Goal: Use online tool/utility: Utilize a website feature to perform a specific function

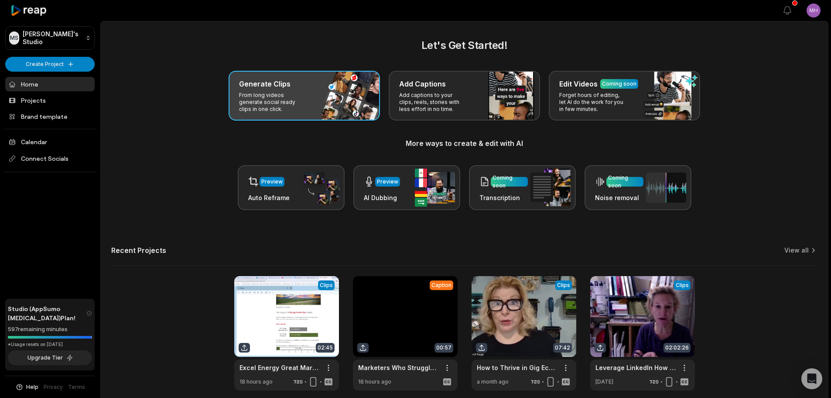
click at [318, 105] on div "Generate Clips From long videos generate social ready clips in one click." at bounding box center [304, 96] width 151 height 50
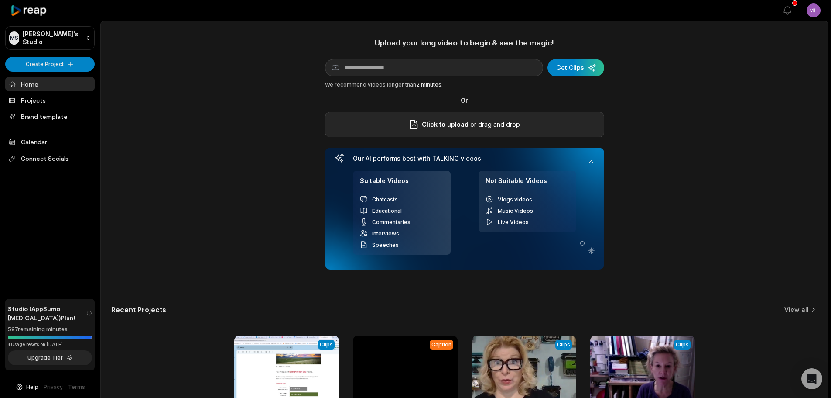
click at [466, 120] on span "Click to upload" at bounding box center [445, 124] width 47 height 10
click at [0, 0] on input "Click to upload" at bounding box center [0, 0] width 0 height 0
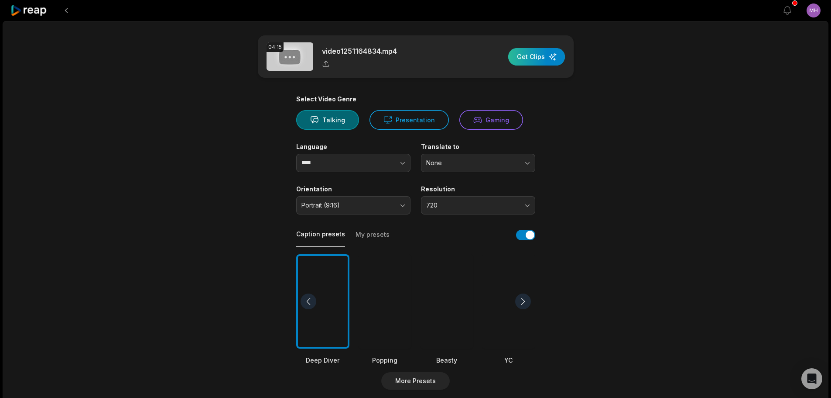
click at [519, 52] on div "button" at bounding box center [536, 56] width 57 height 17
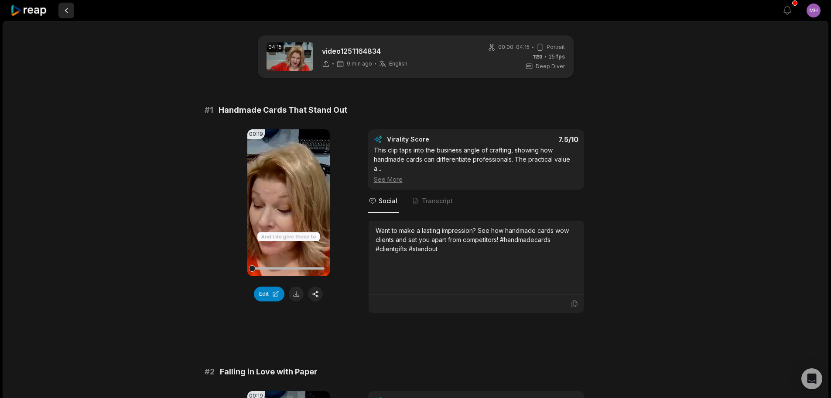
click at [69, 14] on button at bounding box center [66, 11] width 16 height 16
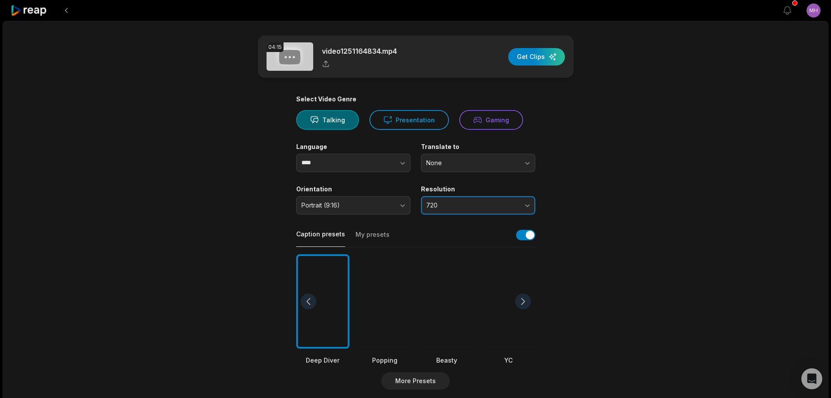
click at [524, 208] on button "720" at bounding box center [478, 205] width 114 height 18
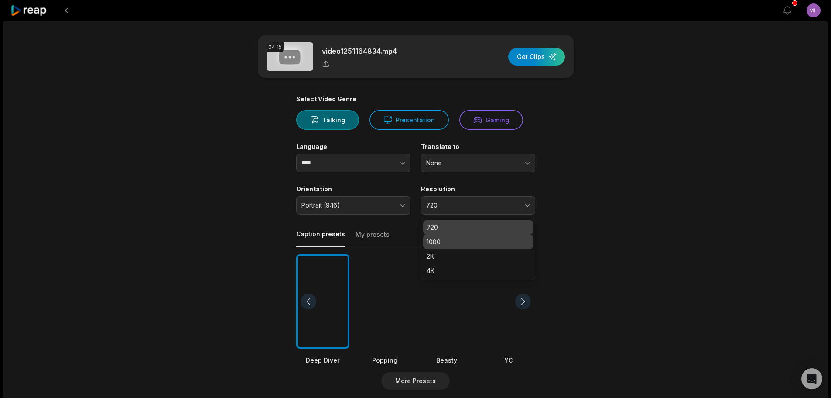
click at [510, 248] on div "1080" at bounding box center [478, 241] width 110 height 14
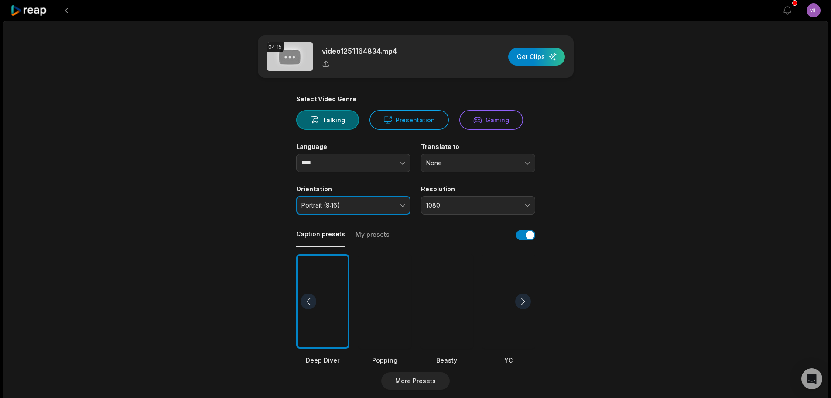
click at [403, 205] on button "Portrait (9:16)" at bounding box center [353, 205] width 114 height 18
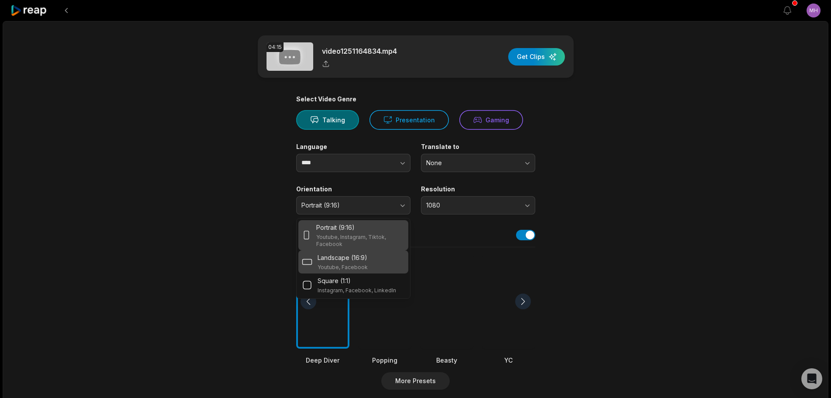
click at [385, 257] on div "Landscape (16:9) Youtube, Facebook" at bounding box center [353, 262] width 103 height 18
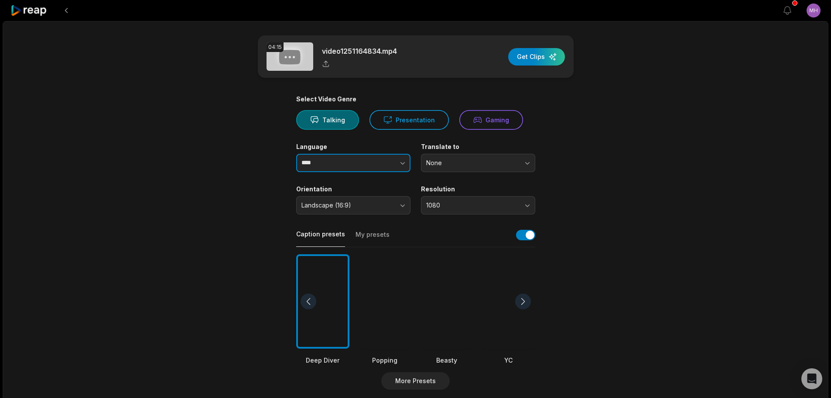
click at [375, 167] on button "button" at bounding box center [385, 163] width 50 height 18
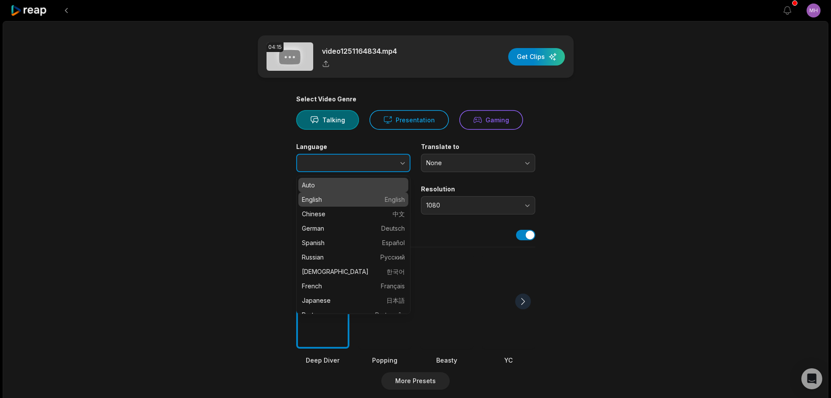
type input "*******"
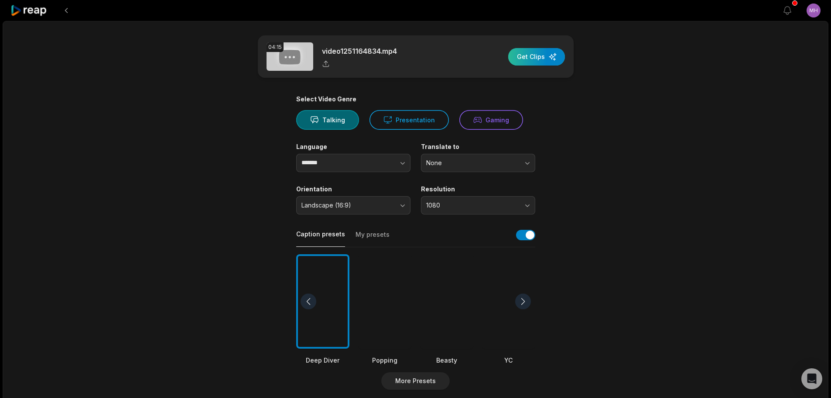
click at [527, 58] on div "button" at bounding box center [536, 56] width 57 height 17
